Goal: Task Accomplishment & Management: Manage account settings

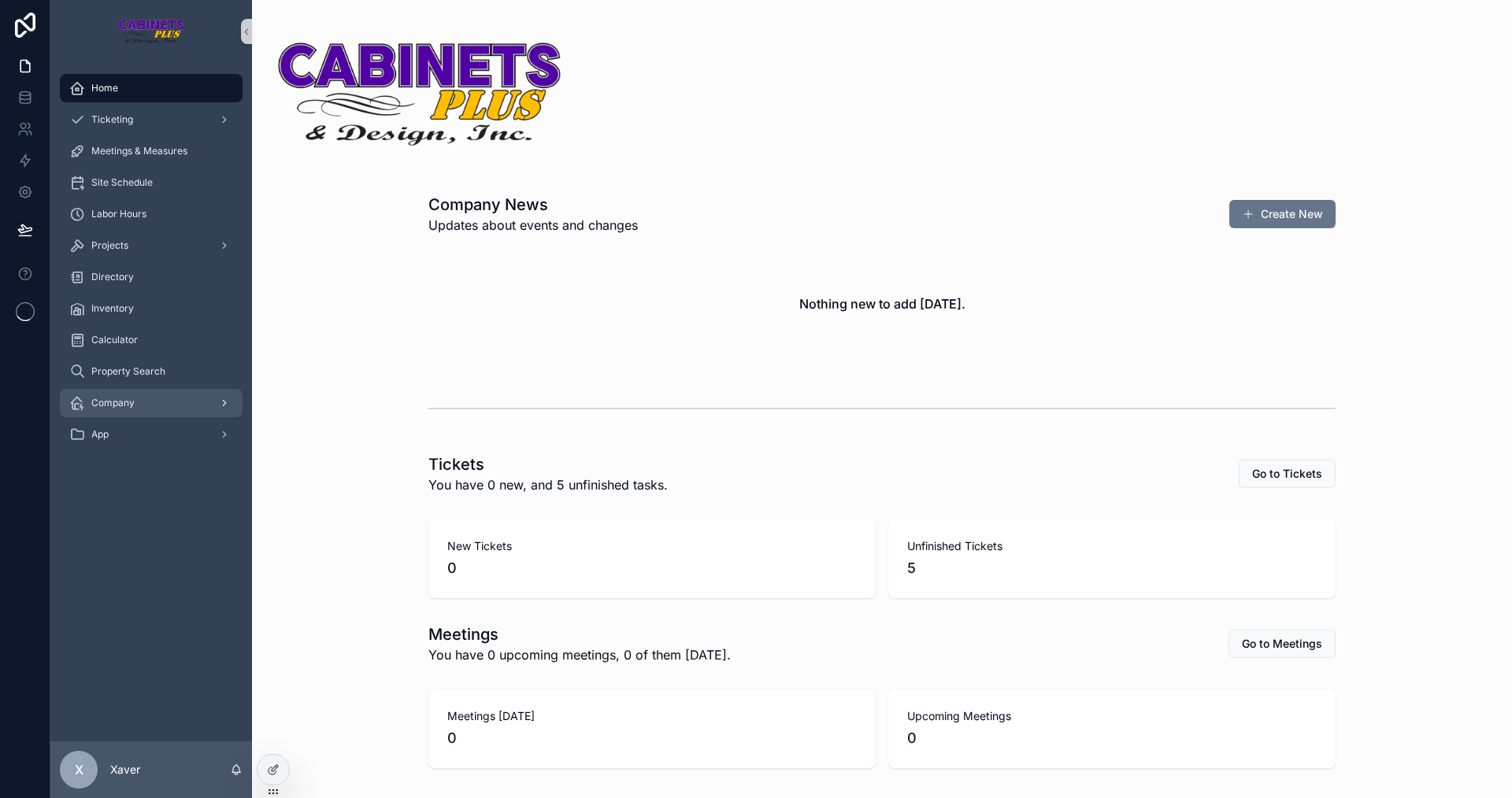
click at [136, 392] on div "Company" at bounding box center [151, 402] width 164 height 25
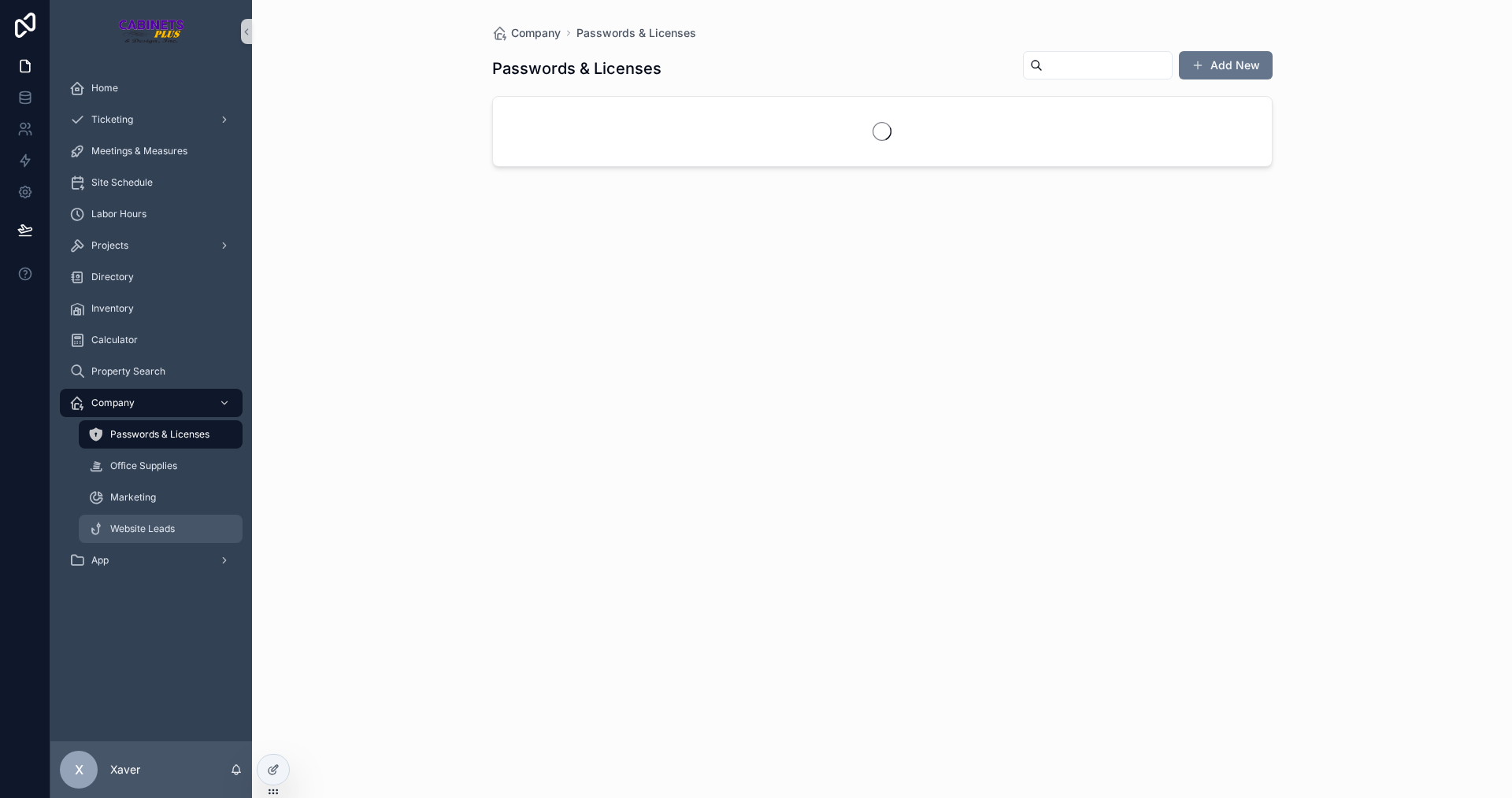
click at [164, 520] on div "Website Leads" at bounding box center [160, 528] width 145 height 25
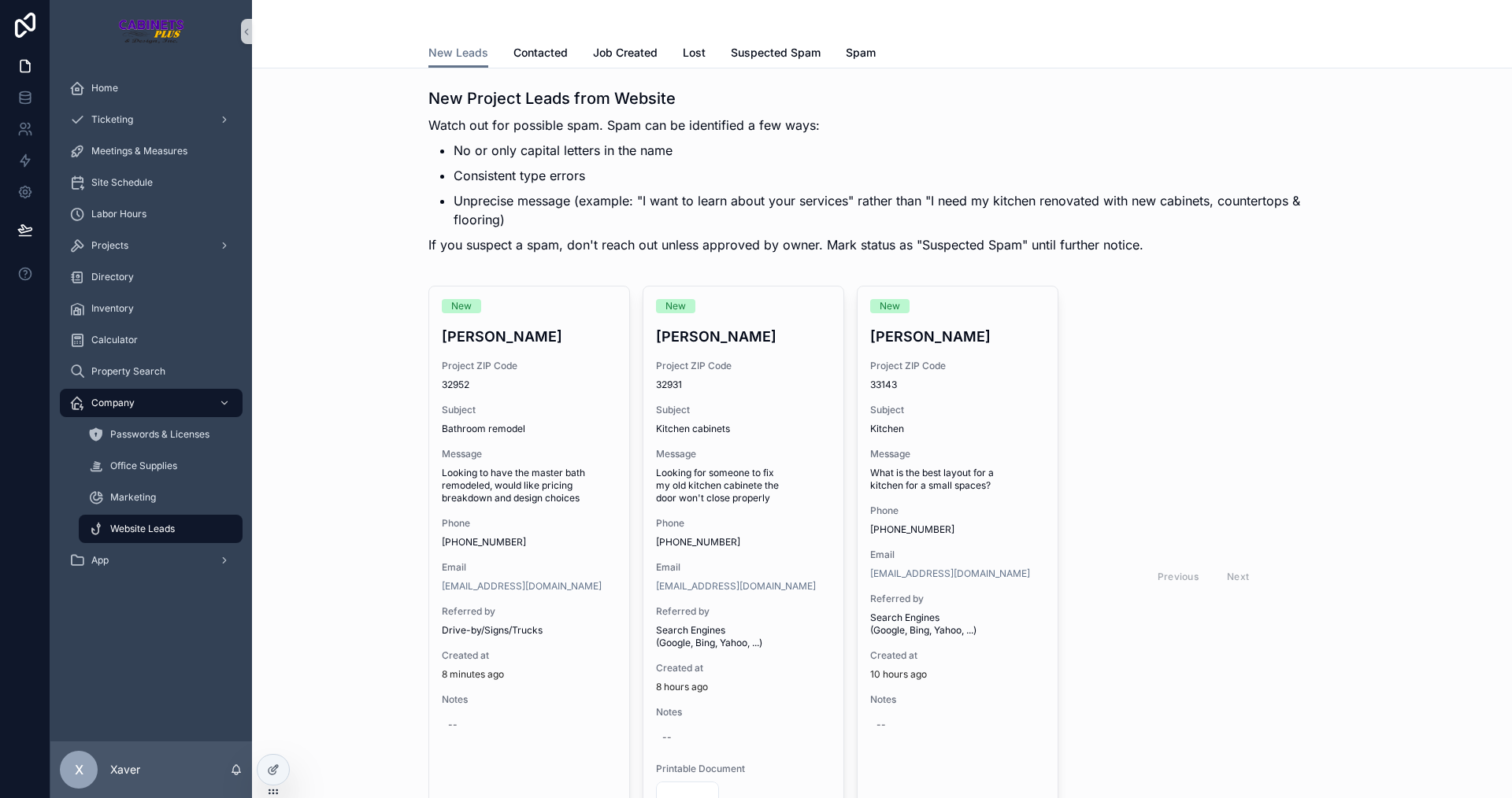
scroll to position [79, 0]
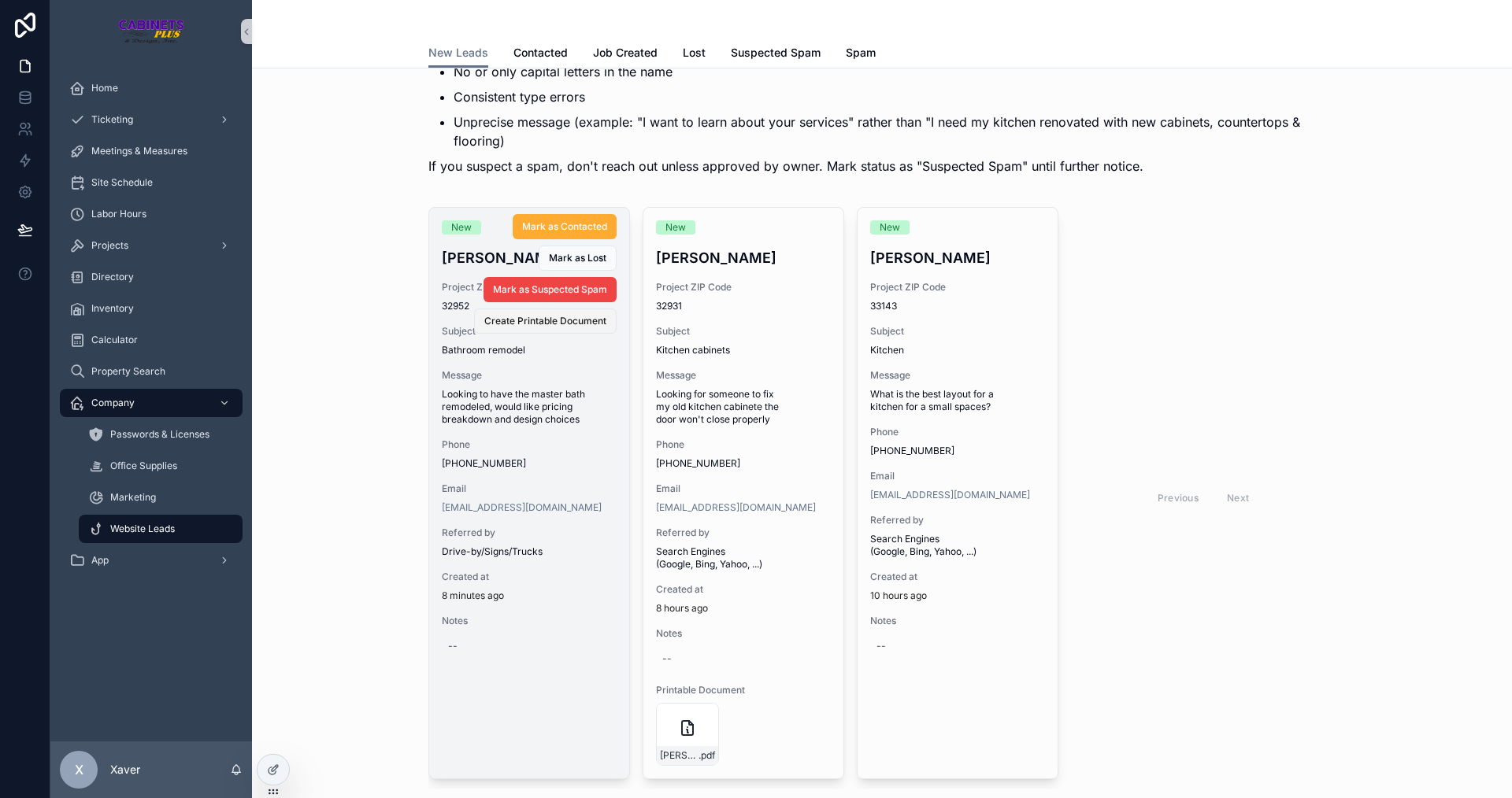
click at [537, 324] on span "Create Printable Document" at bounding box center [546, 321] width 122 height 13
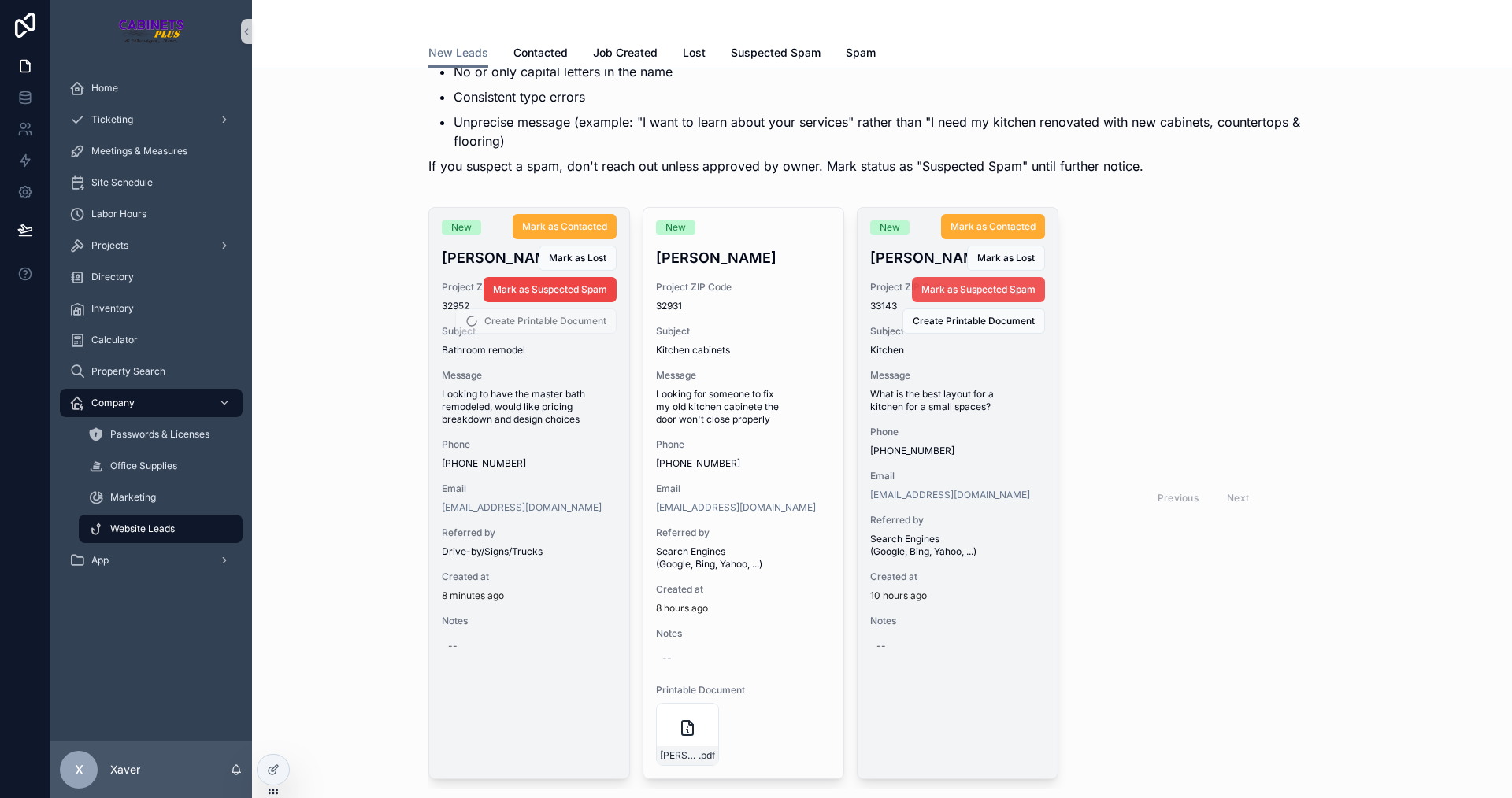
click at [953, 288] on span "Mark as Suspected Spam" at bounding box center [978, 290] width 114 height 13
click at [954, 282] on button "Mark as Suspected Spam" at bounding box center [977, 289] width 133 height 25
click at [954, 284] on button "Mark as Suspected Spam" at bounding box center [977, 289] width 133 height 25
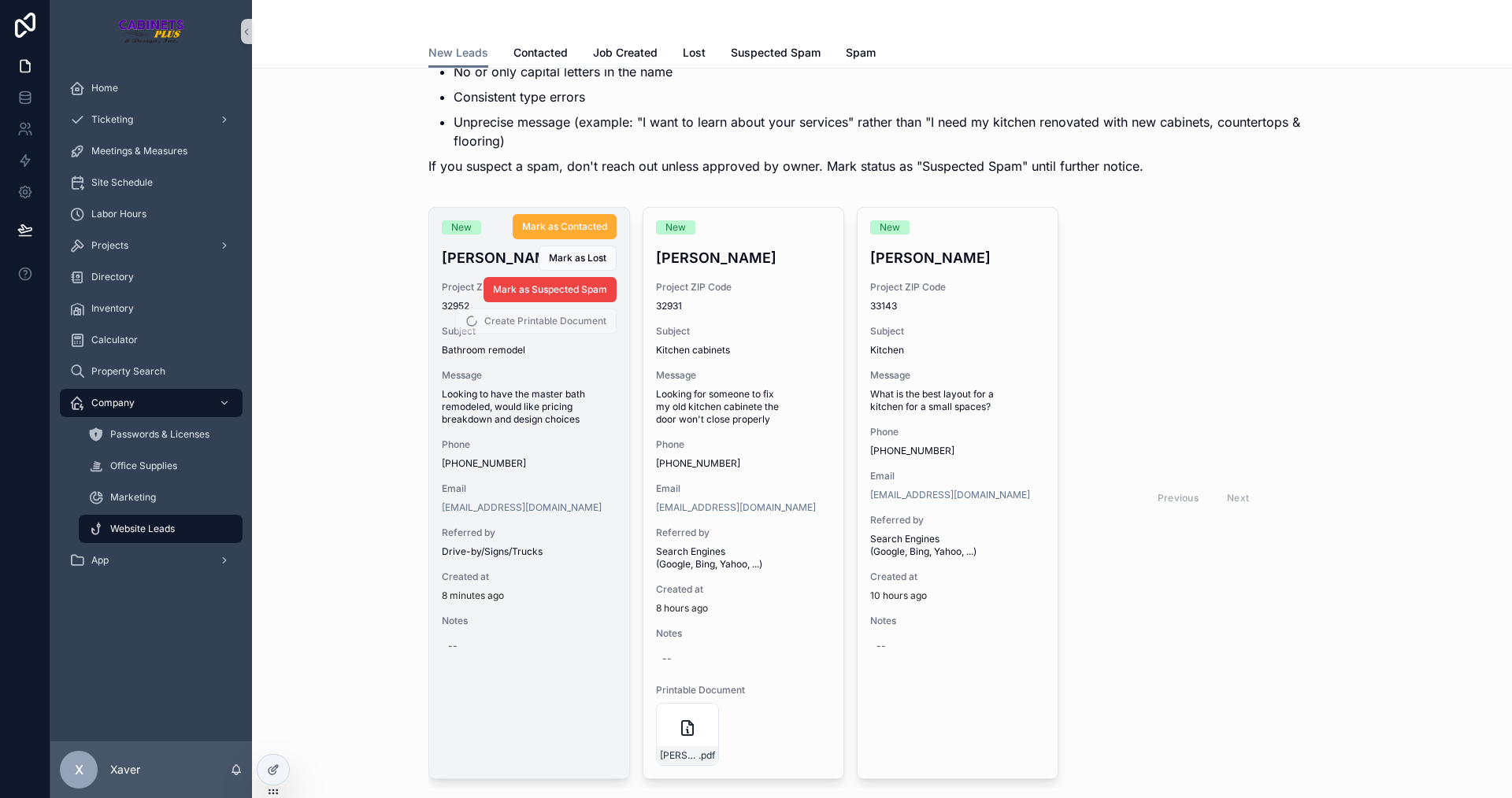
drag, startPoint x: 1141, startPoint y: 304, endPoint x: 1148, endPoint y: 295, distance: 11.4
click at [1146, 299] on div "Previous Next" at bounding box center [1203, 497] width 265 height 581
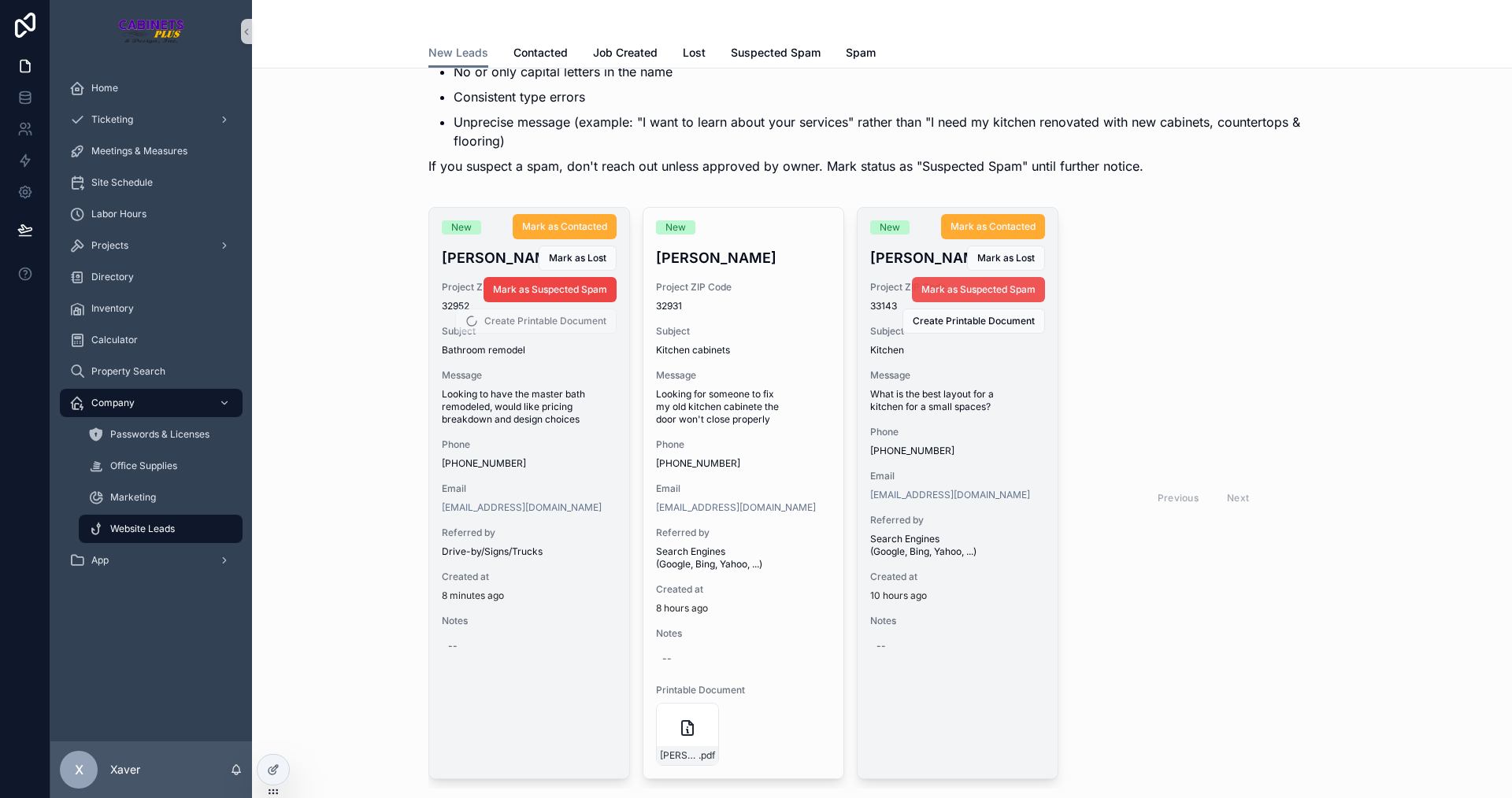
click at [983, 288] on span "Mark as Suspected Spam" at bounding box center [978, 290] width 114 height 13
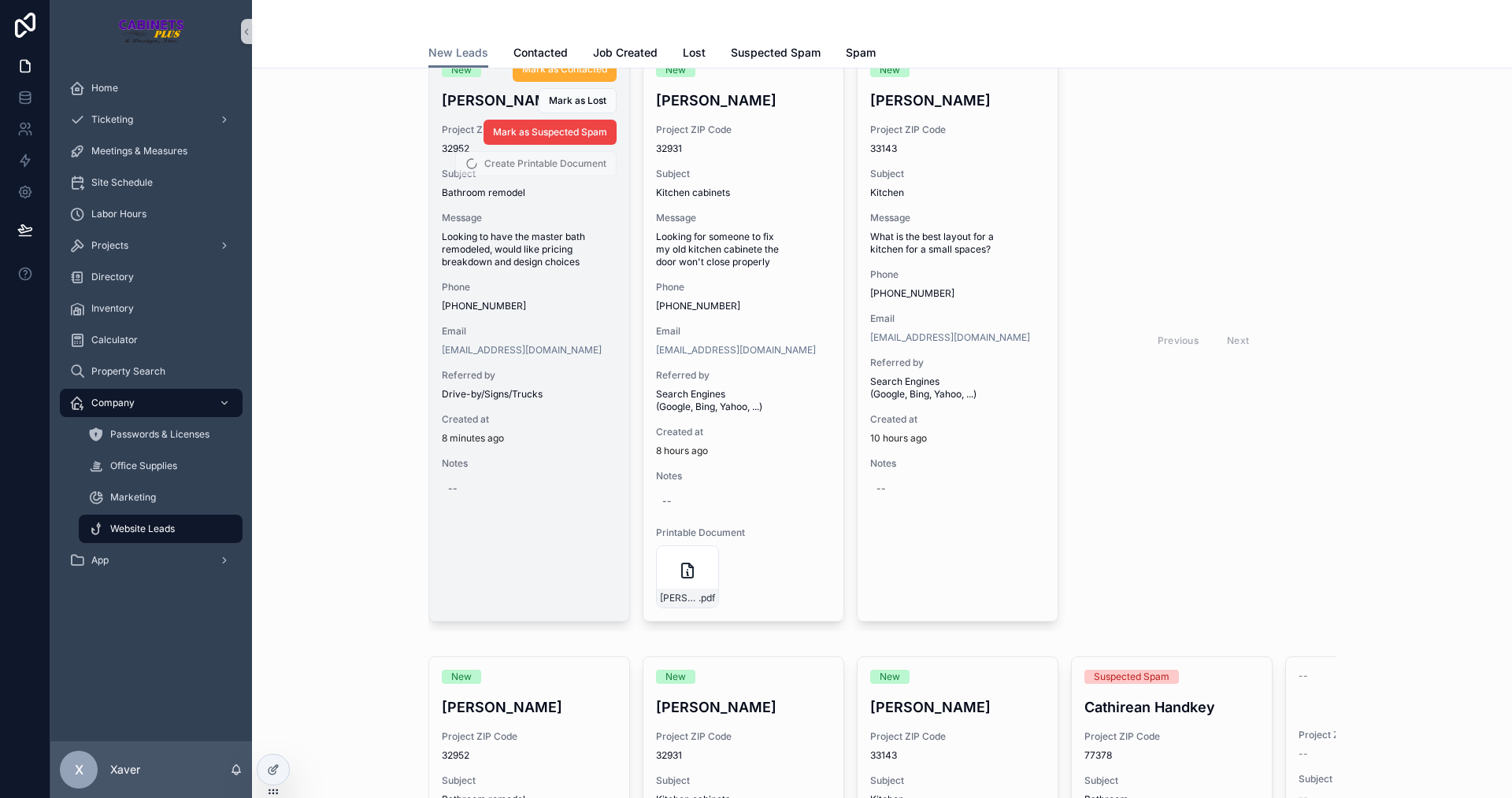
scroll to position [158, 0]
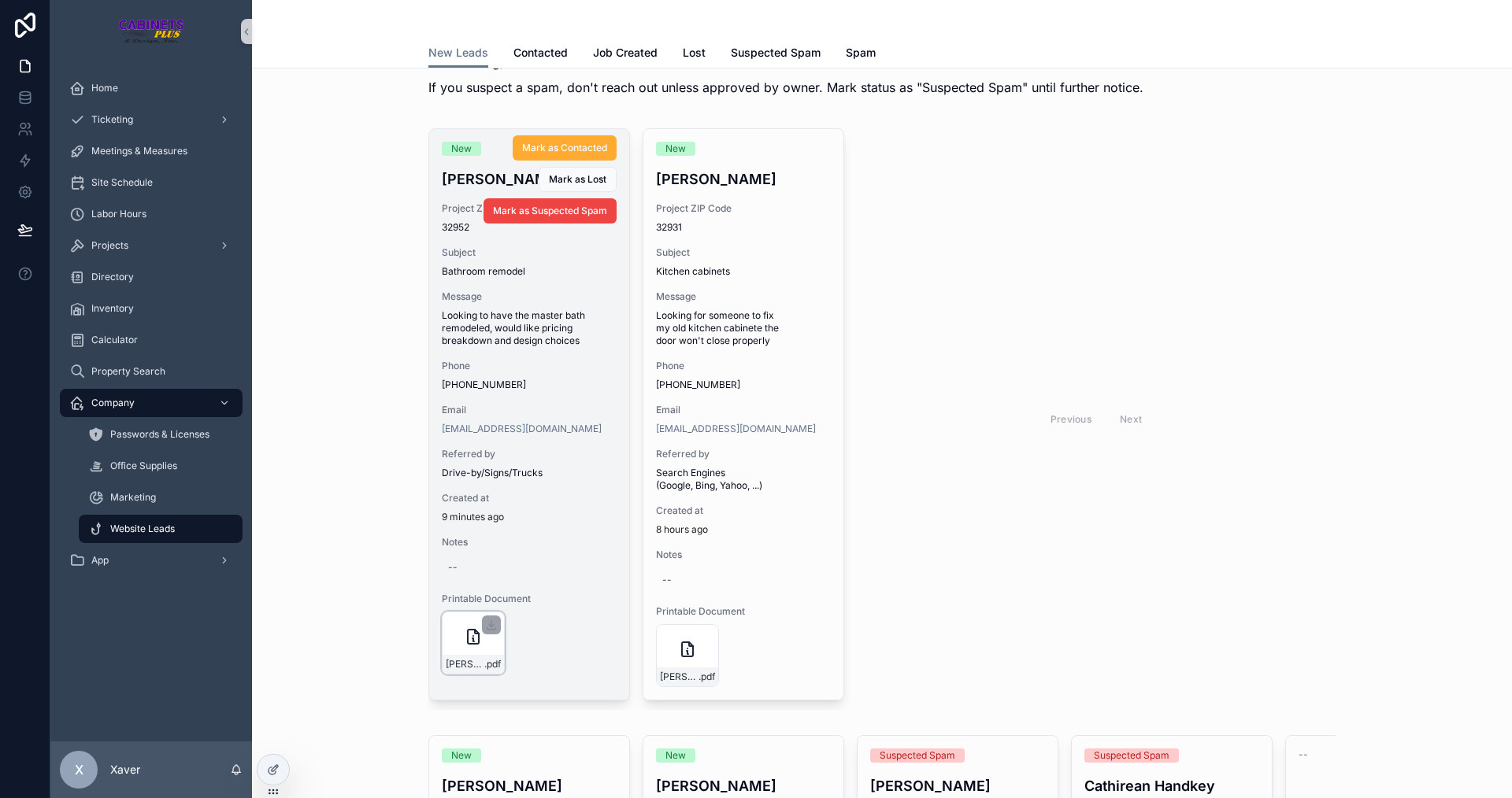
click at [455, 639] on div "[PERSON_NAME]-Project-Lead-8/12/2025-1:44-PM .pdf" at bounding box center [473, 642] width 63 height 63
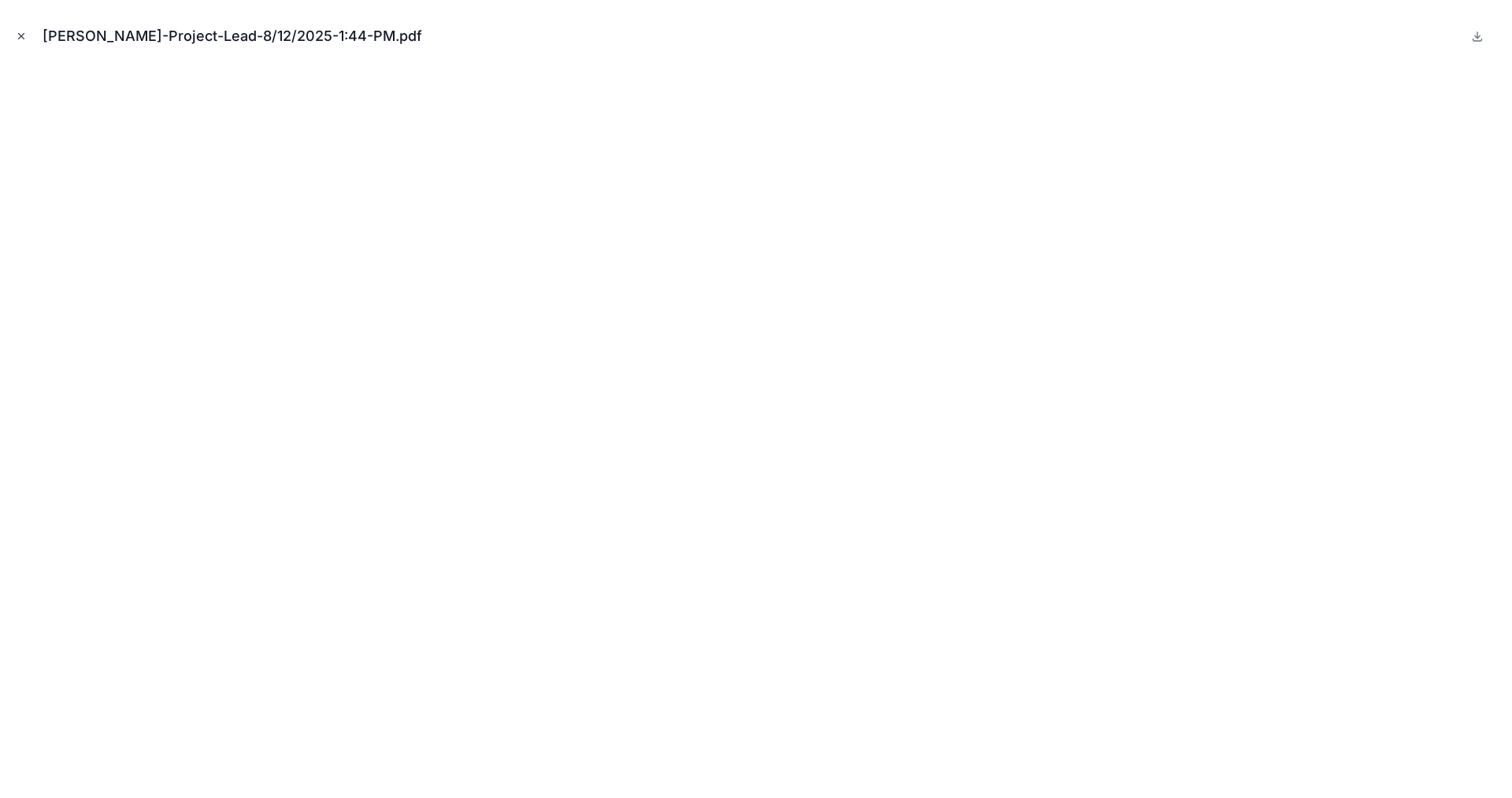
click at [17, 28] on button "Close modal" at bounding box center [21, 36] width 17 height 17
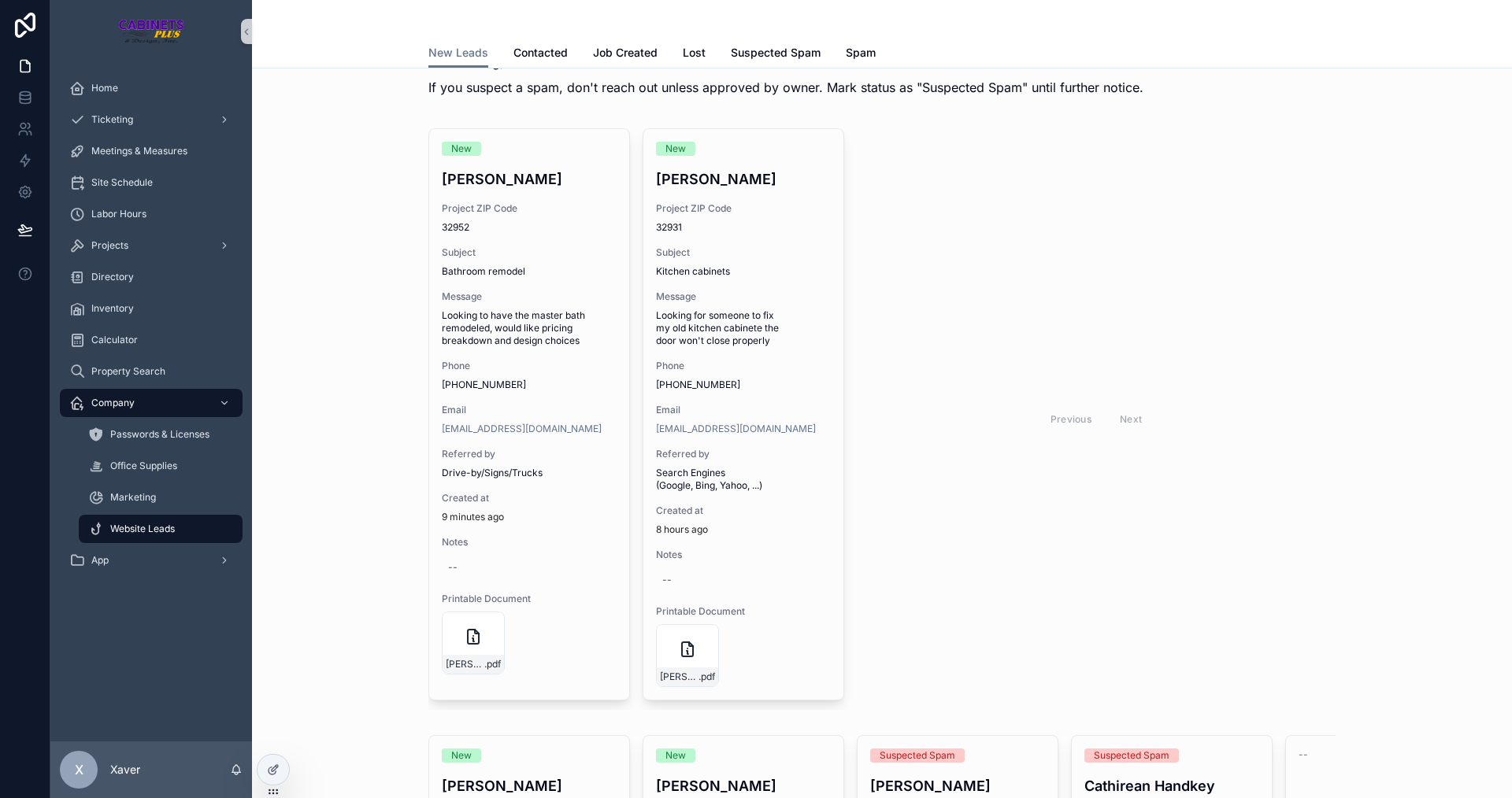
drag, startPoint x: 310, startPoint y: 217, endPoint x: 294, endPoint y: 220, distance: 16.3
click at [307, 218] on div "New [PERSON_NAME] Project ZIP Code 32952 Subject Bathroom remodel Message Looki…" at bounding box center [881, 418] width 1234 height 594
click at [121, 117] on span "Ticketing" at bounding box center [112, 119] width 42 height 13
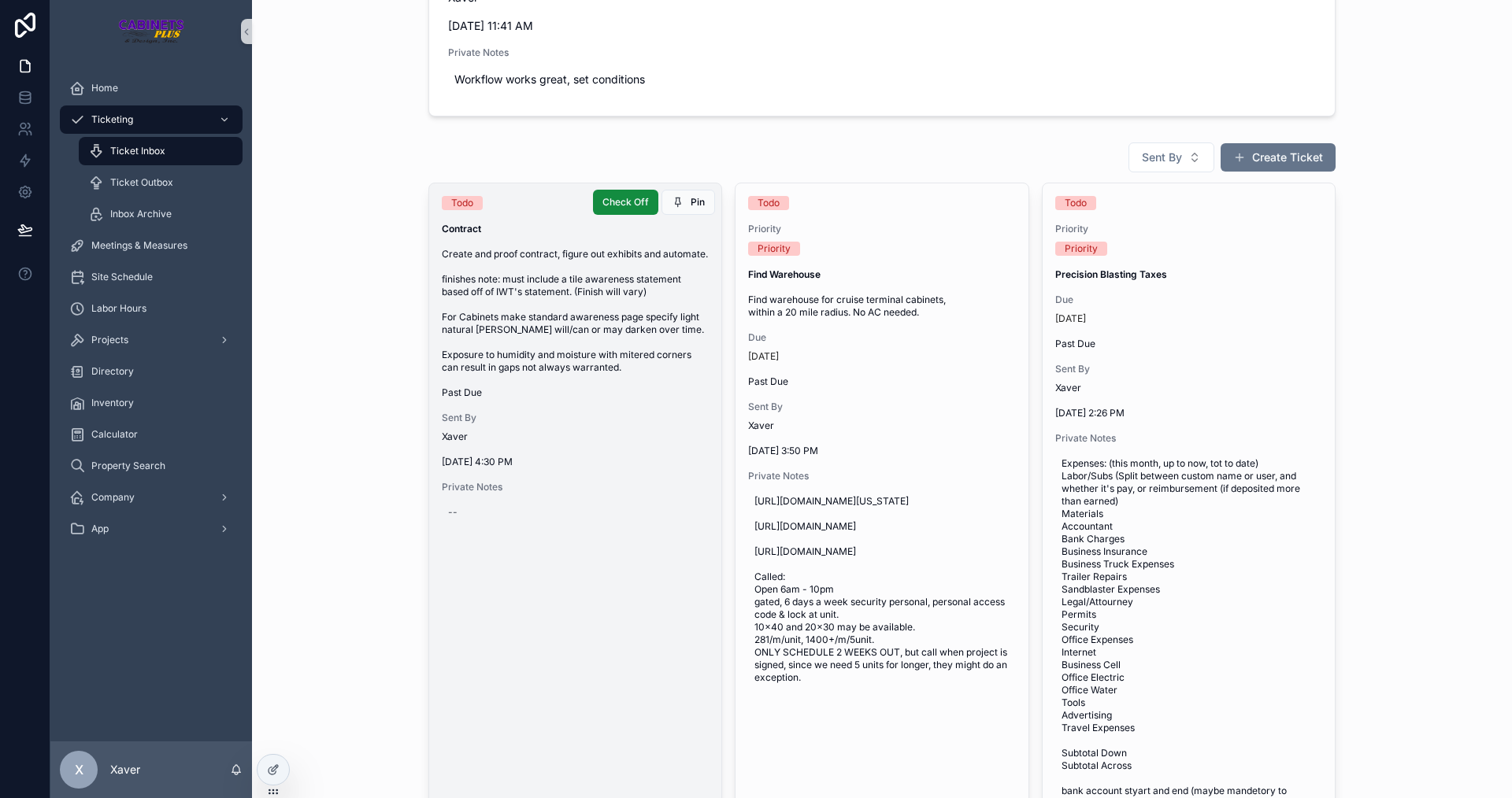
scroll to position [525, 0]
